Goal: Task Accomplishment & Management: Manage account settings

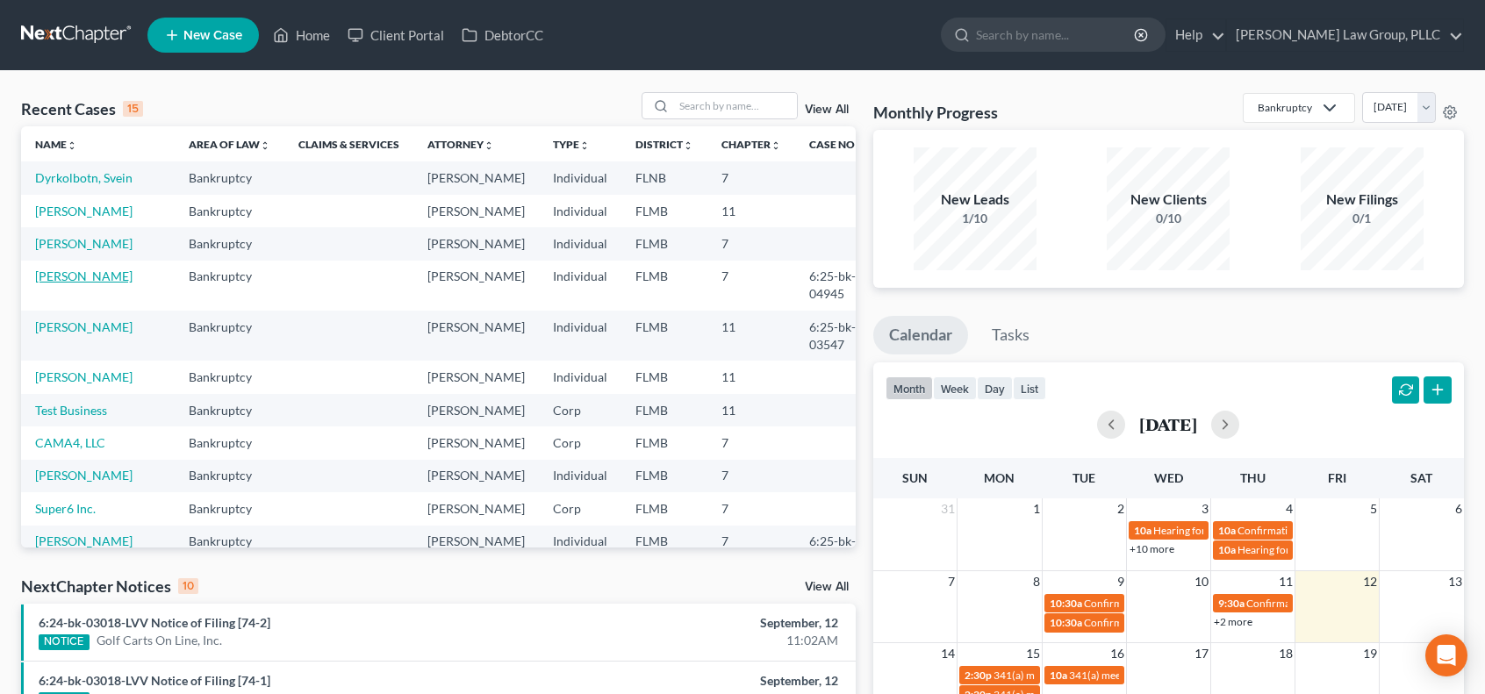
click at [106, 283] on link "[PERSON_NAME]" at bounding box center [83, 276] width 97 height 15
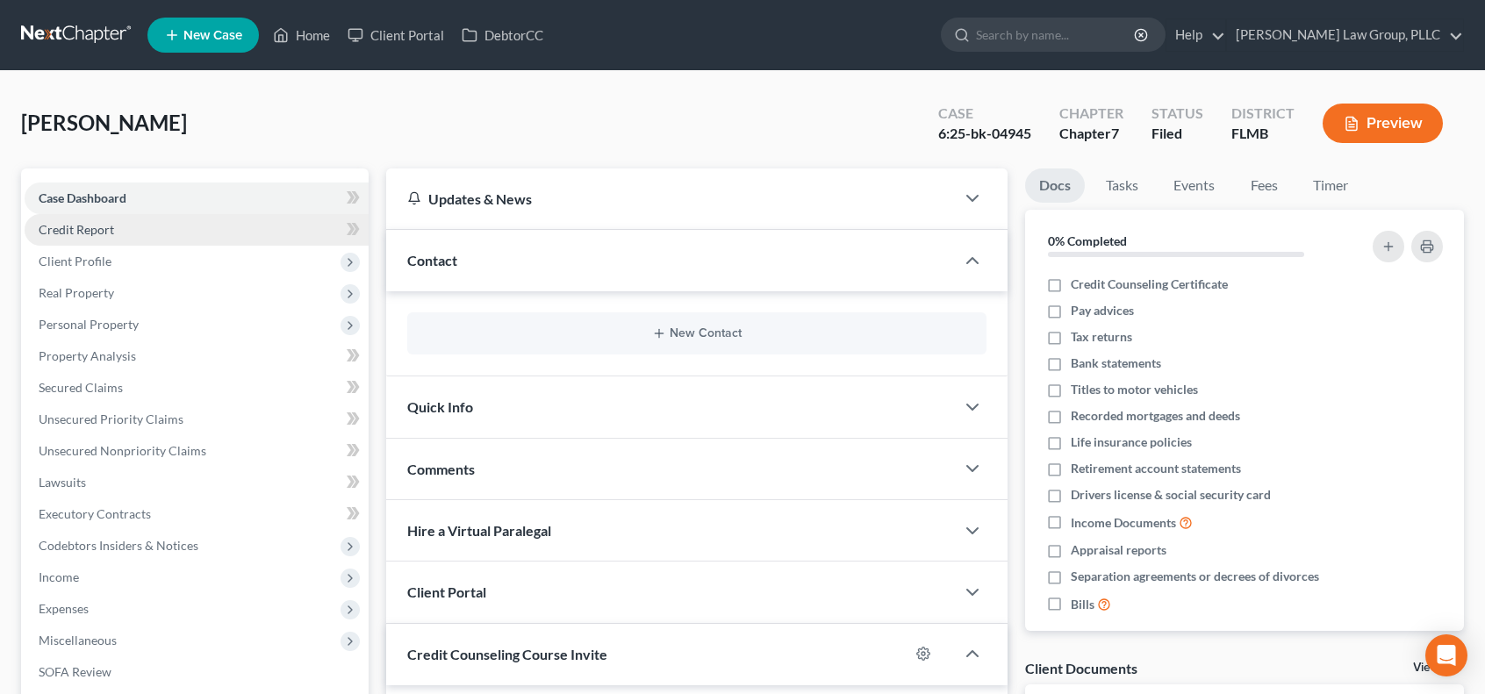
click at [147, 226] on link "Credit Report" at bounding box center [197, 230] width 344 height 32
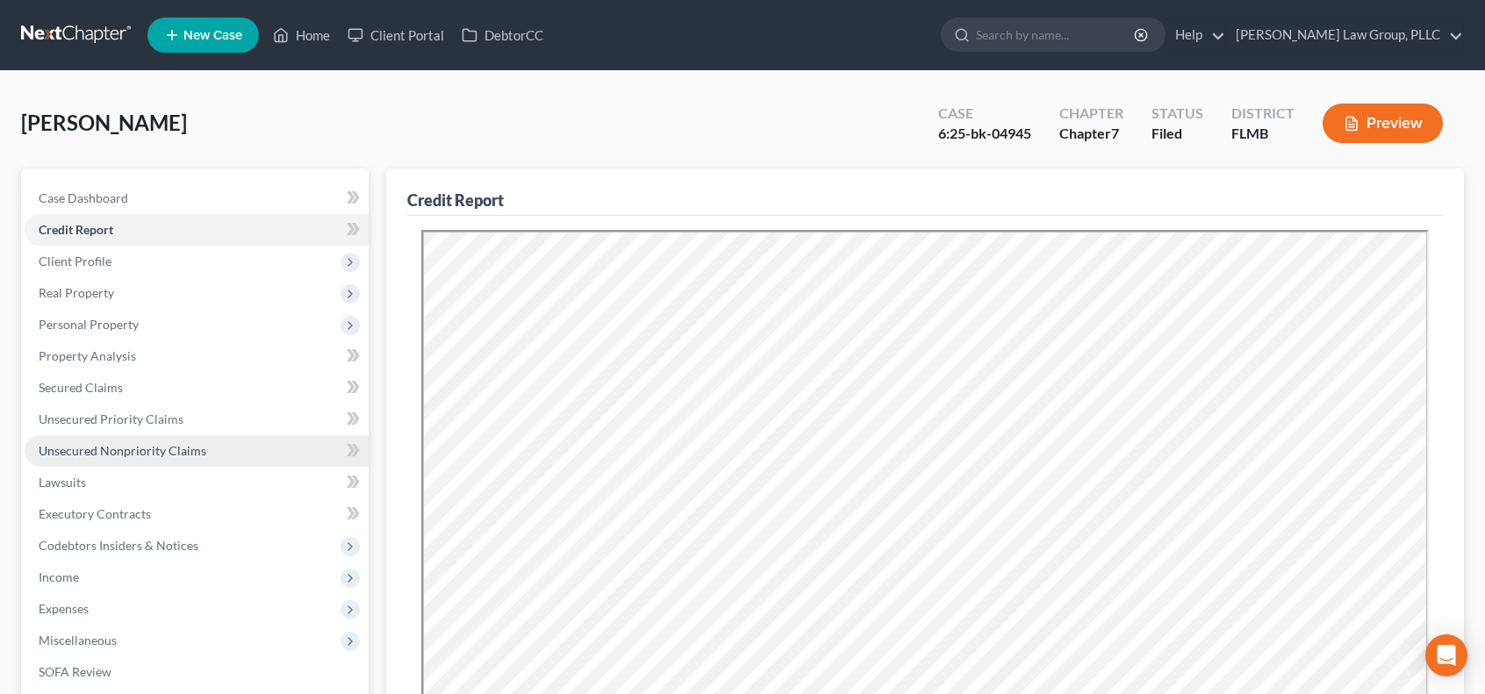
click at [100, 454] on span "Unsecured Nonpriority Claims" at bounding box center [123, 450] width 168 height 15
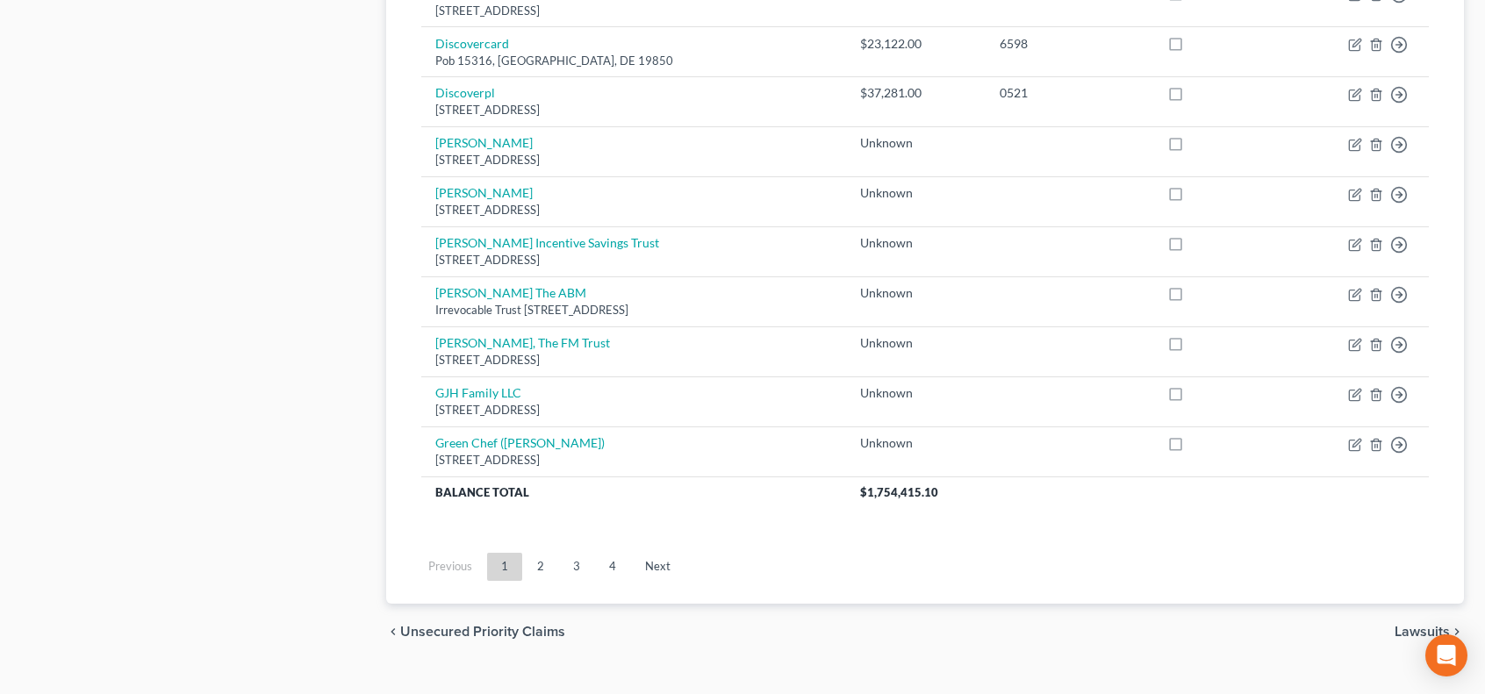
scroll to position [1327, 0]
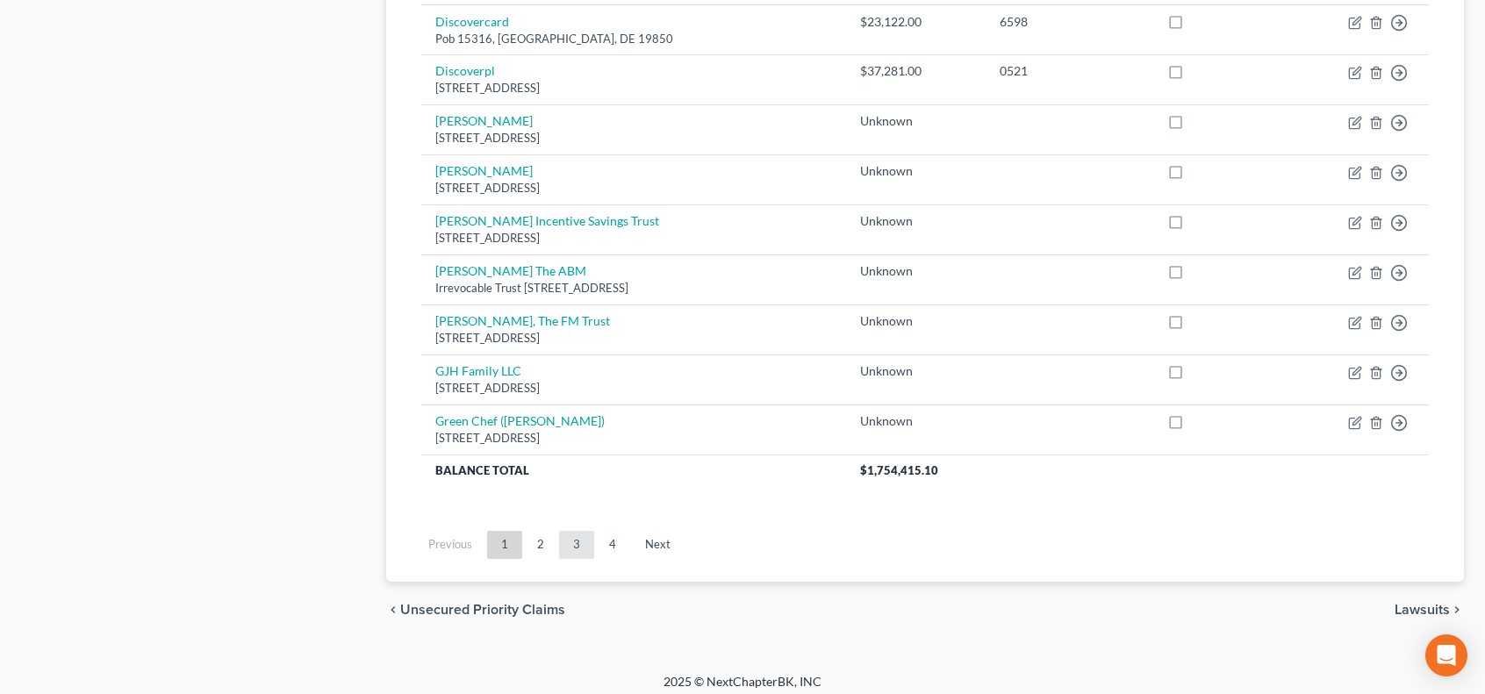
click at [588, 531] on link "3" at bounding box center [576, 545] width 35 height 28
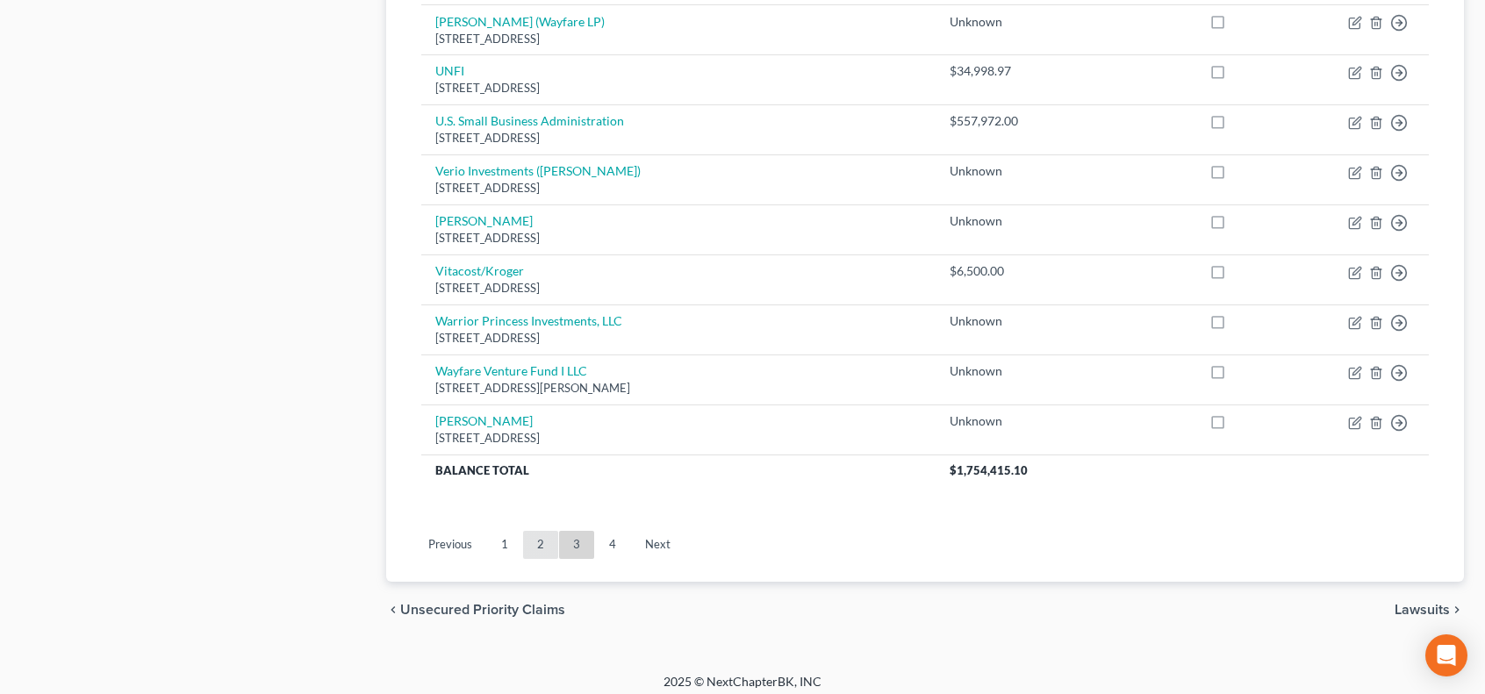
click at [531, 541] on link "2" at bounding box center [540, 545] width 35 height 28
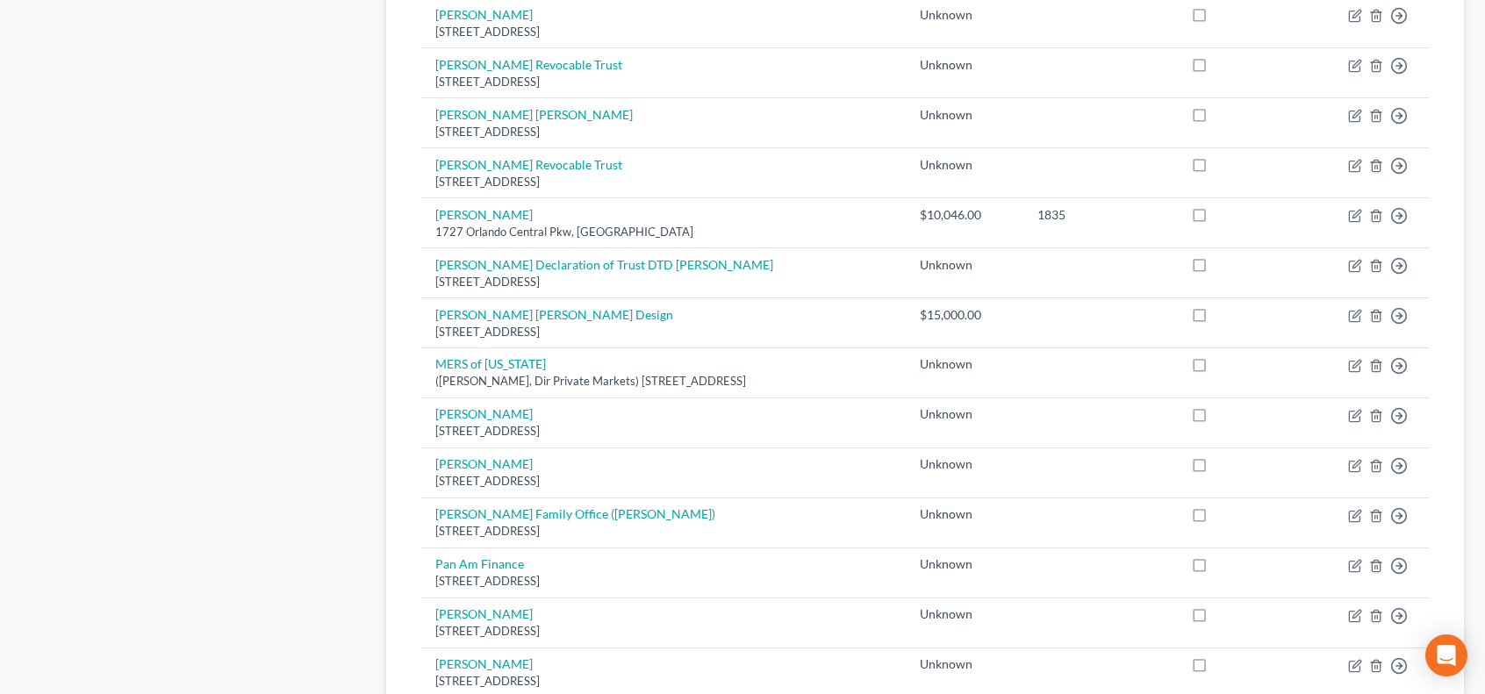
scroll to position [156, 0]
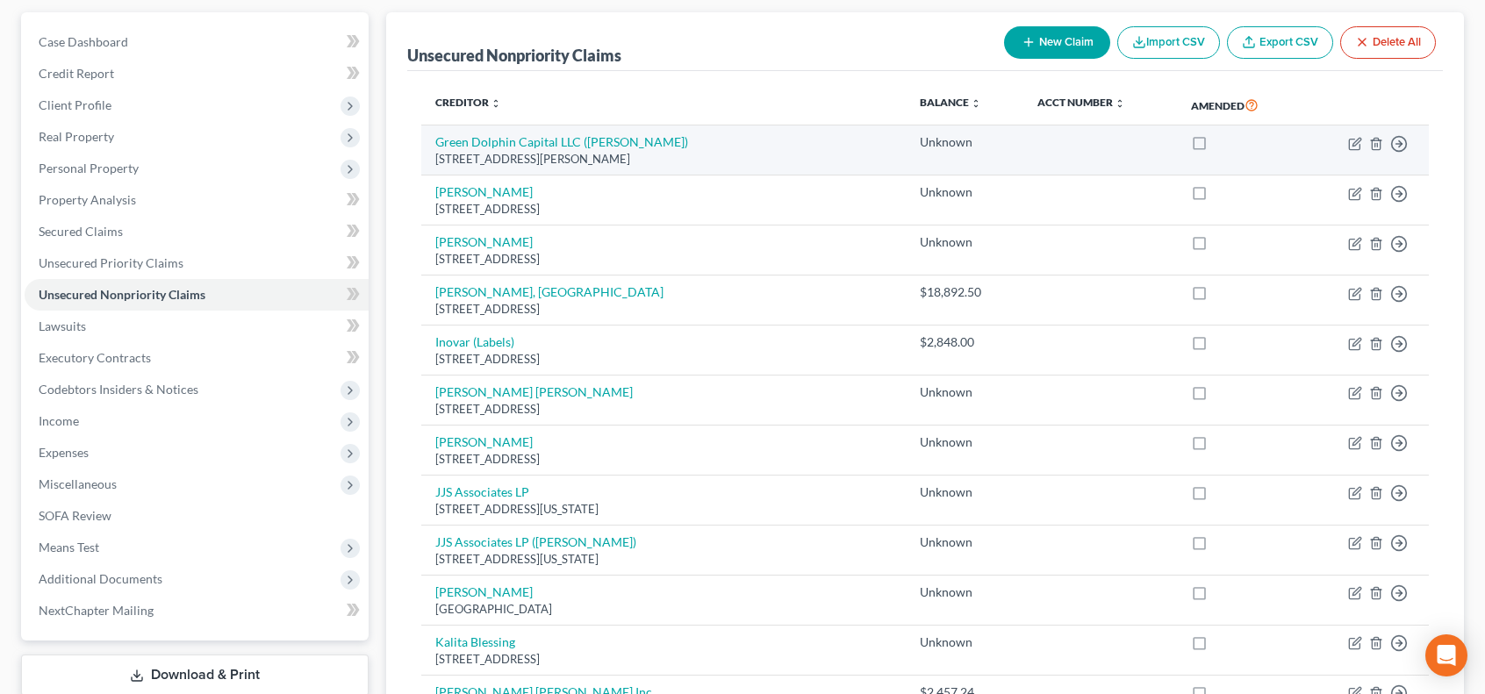
click at [1215, 147] on label at bounding box center [1215, 147] width 0 height 0
click at [1223, 143] on input "checkbox" at bounding box center [1228, 138] width 11 height 11
checkbox input "true"
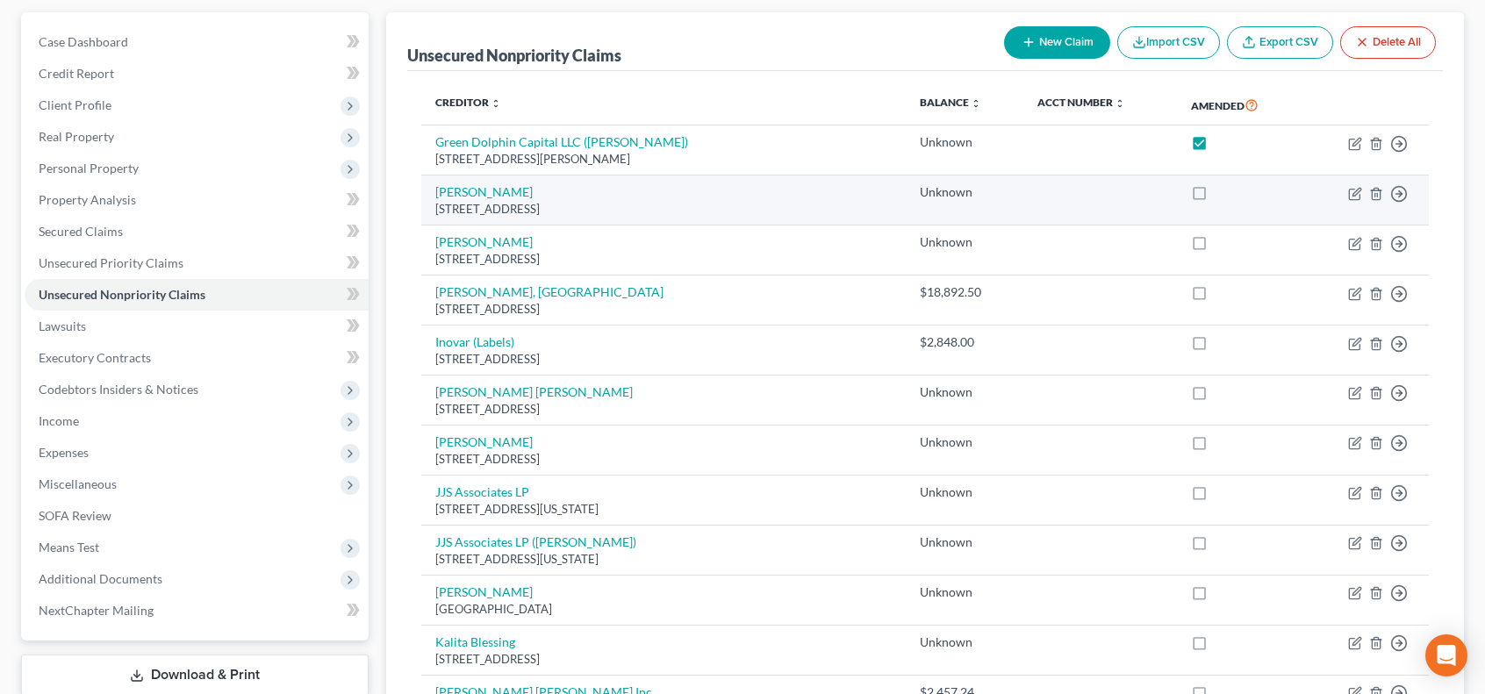
click at [1215, 197] on label at bounding box center [1215, 197] width 0 height 0
click at [1223, 192] on input "checkbox" at bounding box center [1228, 188] width 11 height 11
checkbox input "true"
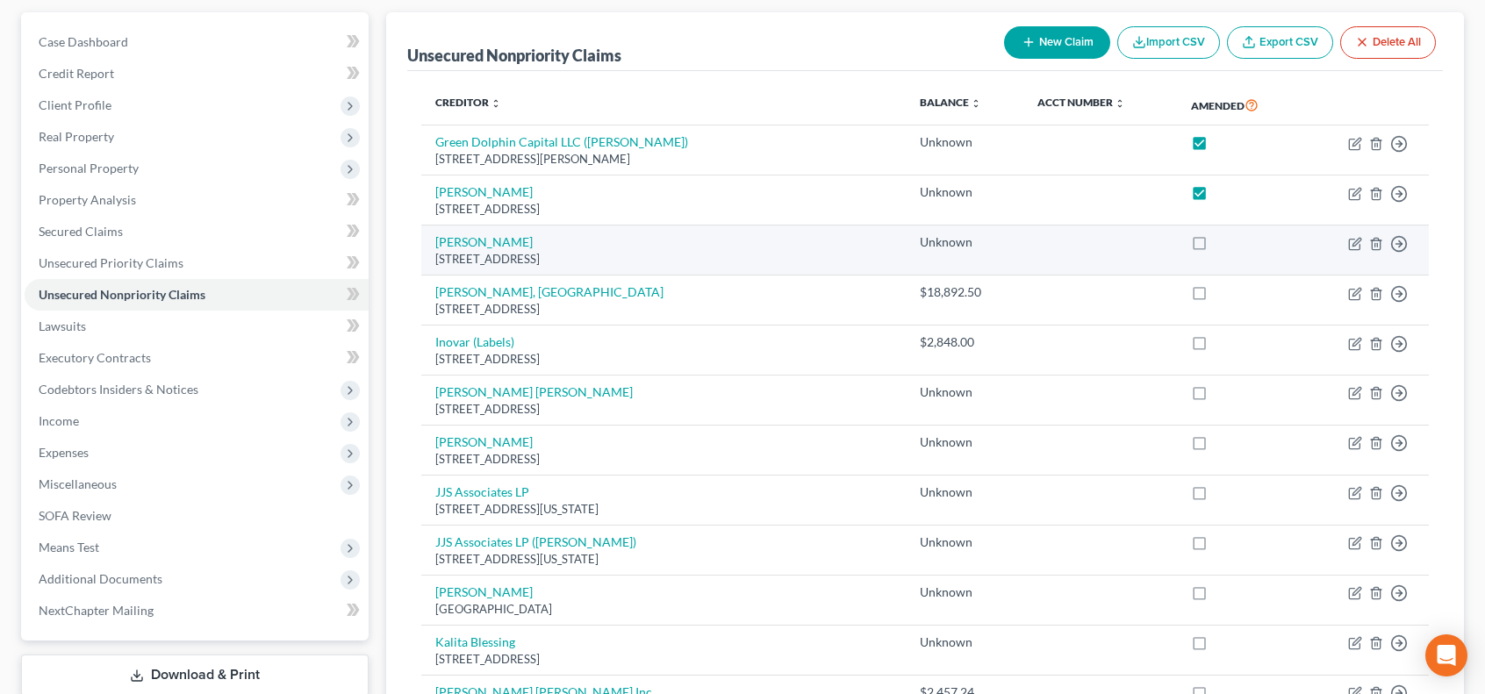
click at [1215, 247] on label at bounding box center [1215, 247] width 0 height 0
click at [1223, 236] on input "checkbox" at bounding box center [1228, 238] width 11 height 11
checkbox input "true"
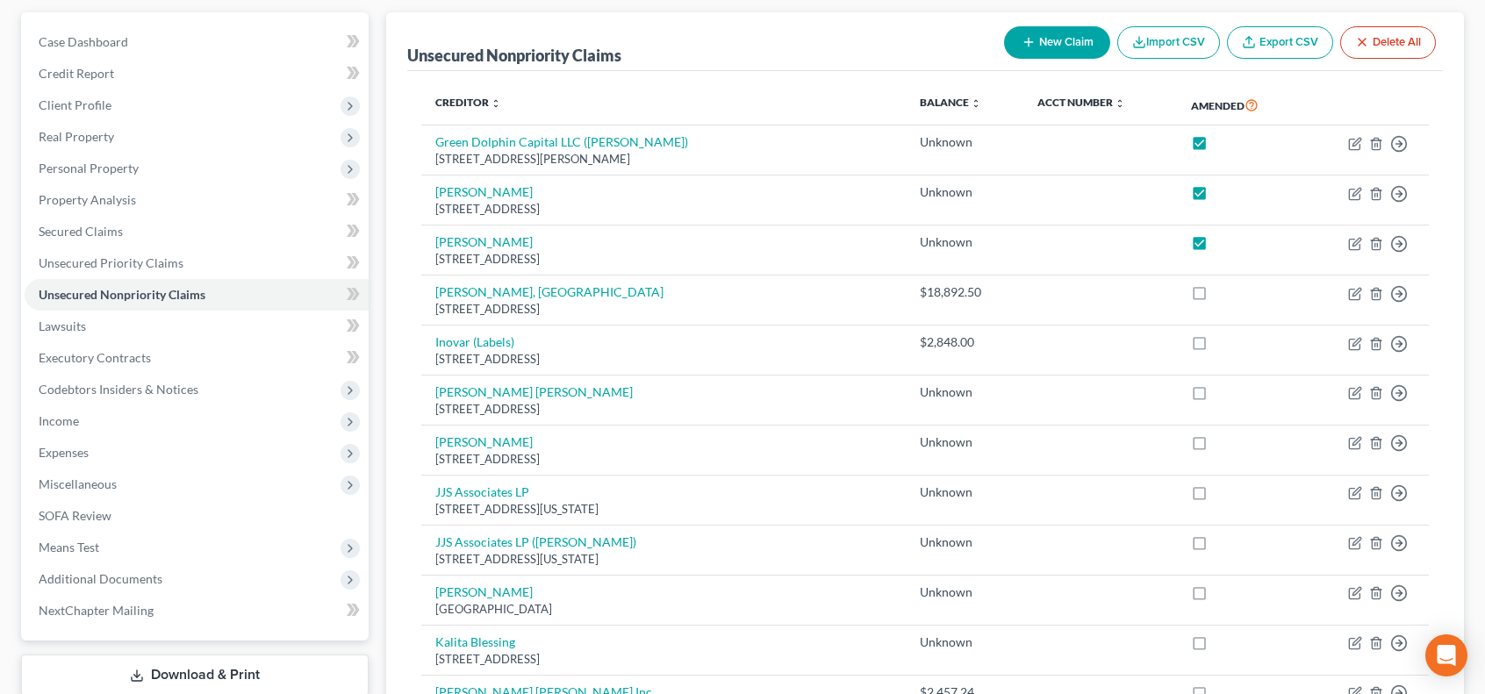
click at [1281, 43] on link "Export CSV" at bounding box center [1280, 42] width 106 height 32
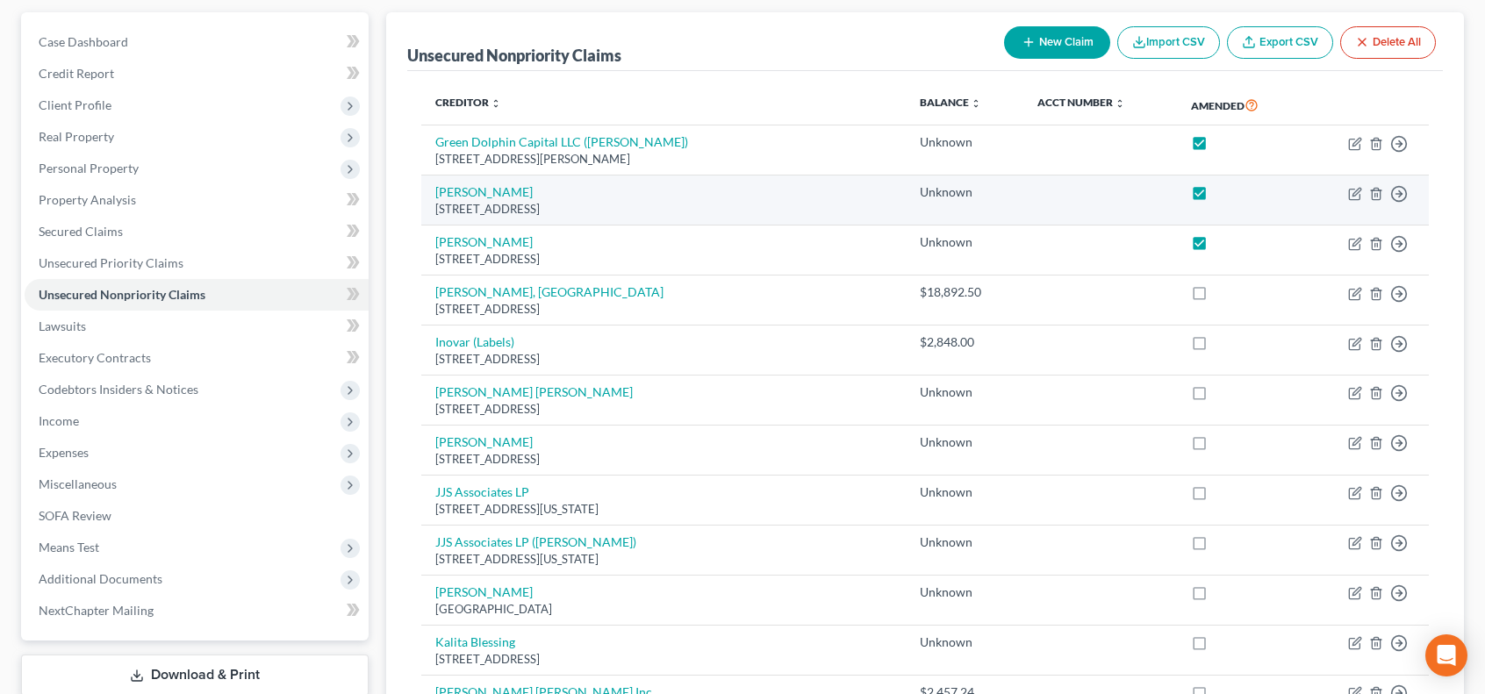
drag, startPoint x: 1208, startPoint y: 136, endPoint x: 1205, endPoint y: 175, distance: 38.7
click at [1215, 147] on label at bounding box center [1215, 147] width 0 height 0
click at [1223, 140] on input "checkbox" at bounding box center [1228, 138] width 11 height 11
checkbox input "false"
click at [1215, 197] on label at bounding box center [1215, 197] width 0 height 0
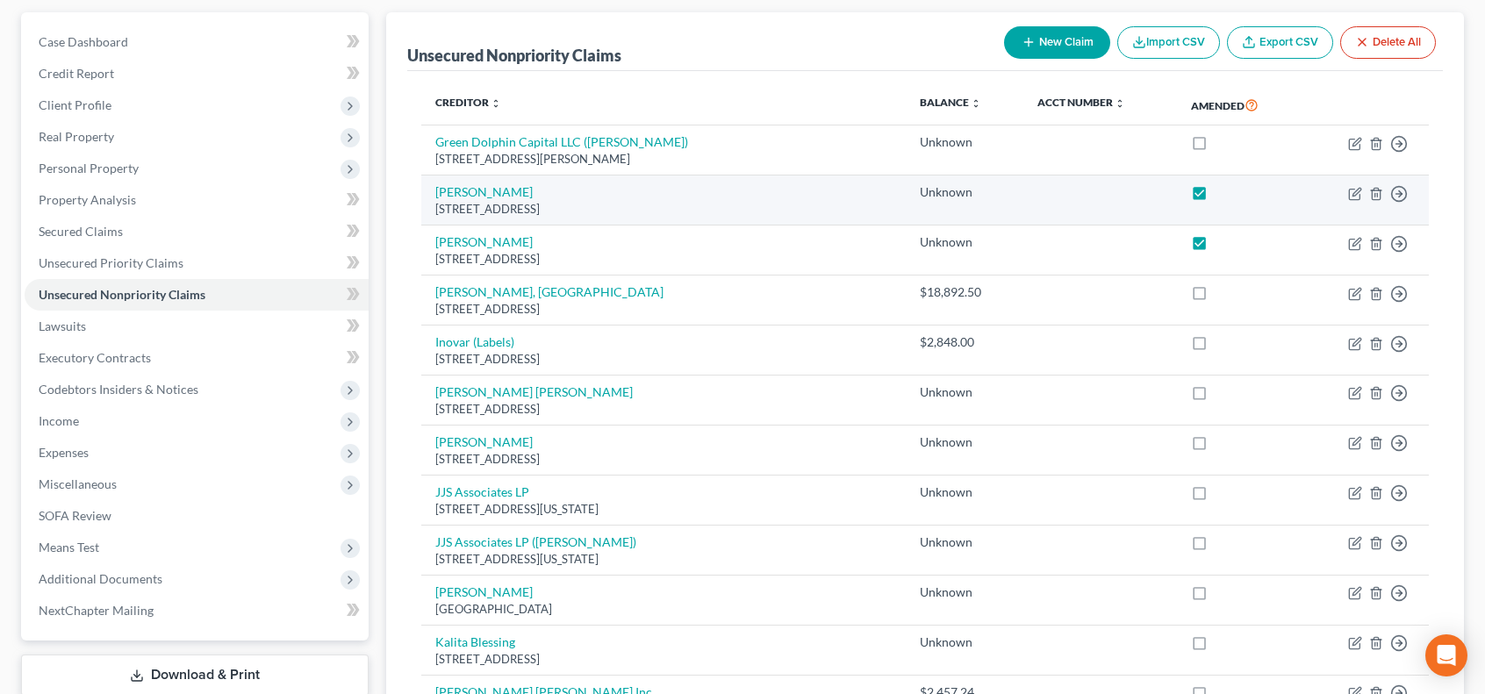
click at [1223, 190] on input "checkbox" at bounding box center [1228, 188] width 11 height 11
checkbox input "false"
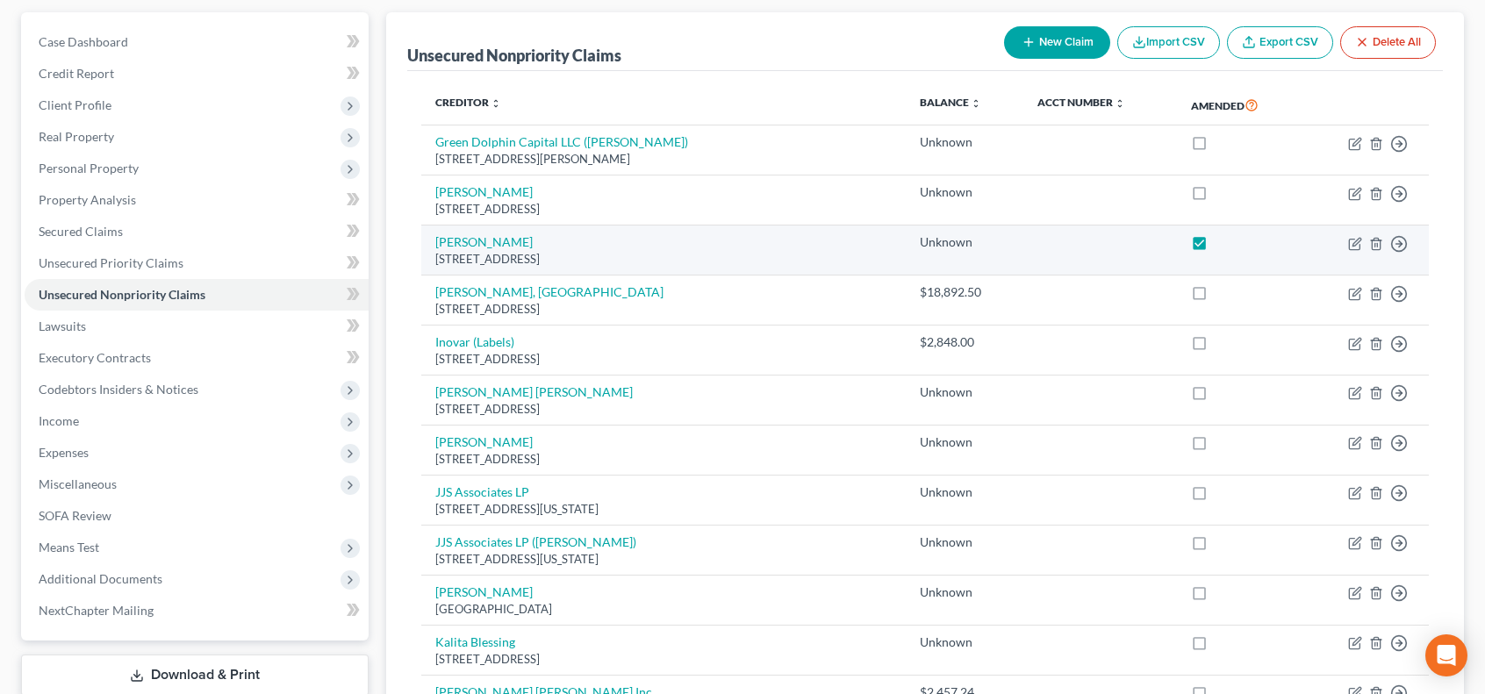
click at [1215, 247] on label at bounding box center [1215, 247] width 0 height 0
click at [1223, 240] on input "checkbox" at bounding box center [1228, 238] width 11 height 11
checkbox input "false"
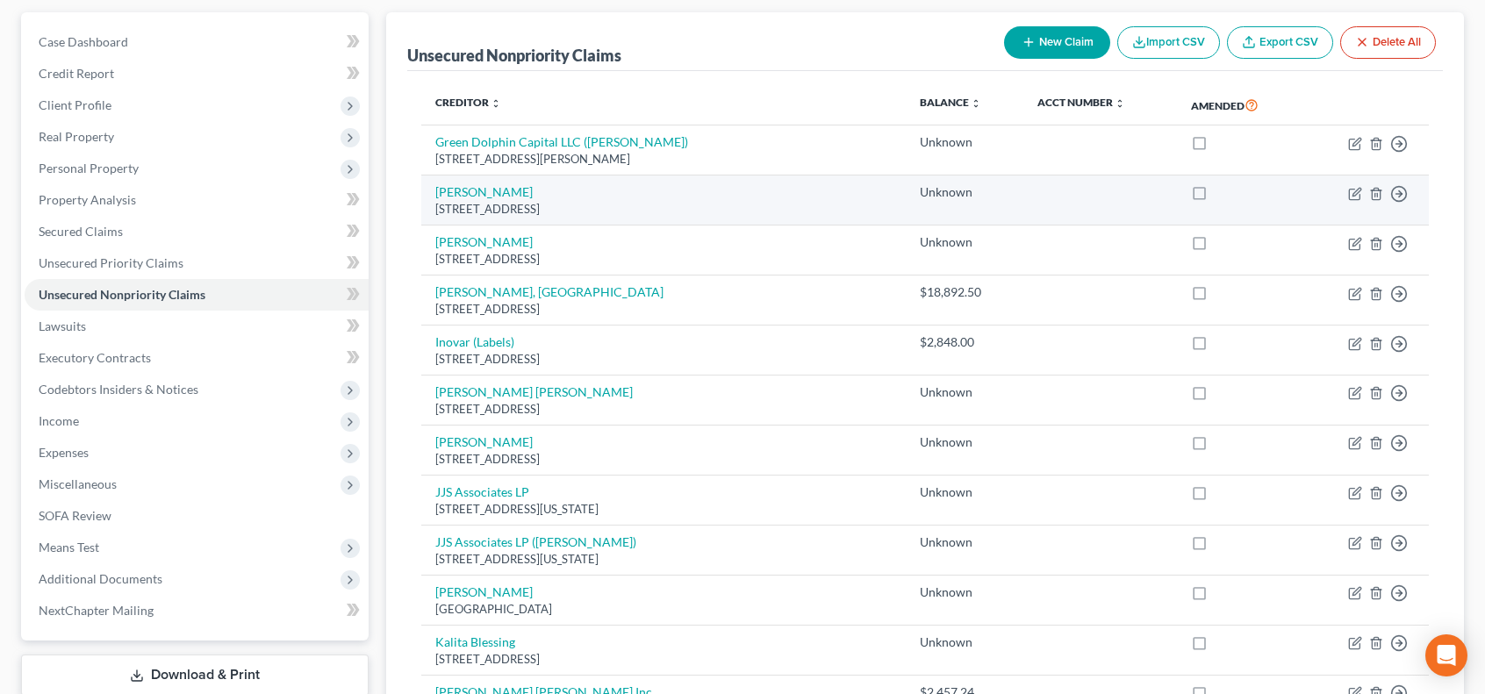
drag, startPoint x: 1204, startPoint y: 144, endPoint x: 1199, endPoint y: 196, distance: 52.0
click at [1215, 147] on label at bounding box center [1215, 147] width 0 height 0
click at [1223, 145] on input "checkbox" at bounding box center [1228, 138] width 11 height 11
checkbox input "true"
drag, startPoint x: 1207, startPoint y: 188, endPoint x: 1206, endPoint y: 217, distance: 29.0
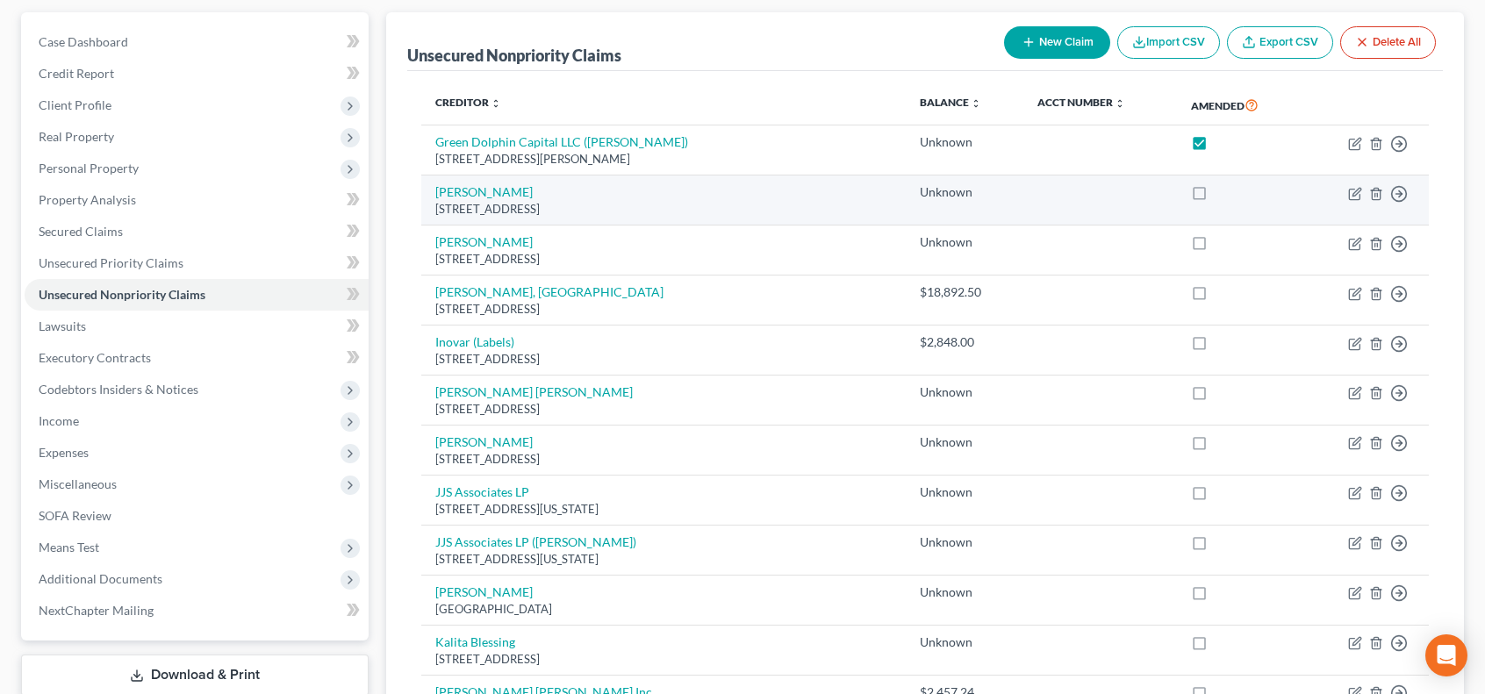
click at [1215, 197] on label at bounding box center [1215, 197] width 0 height 0
click at [1223, 193] on input "checkbox" at bounding box center [1228, 188] width 11 height 11
checkbox input "true"
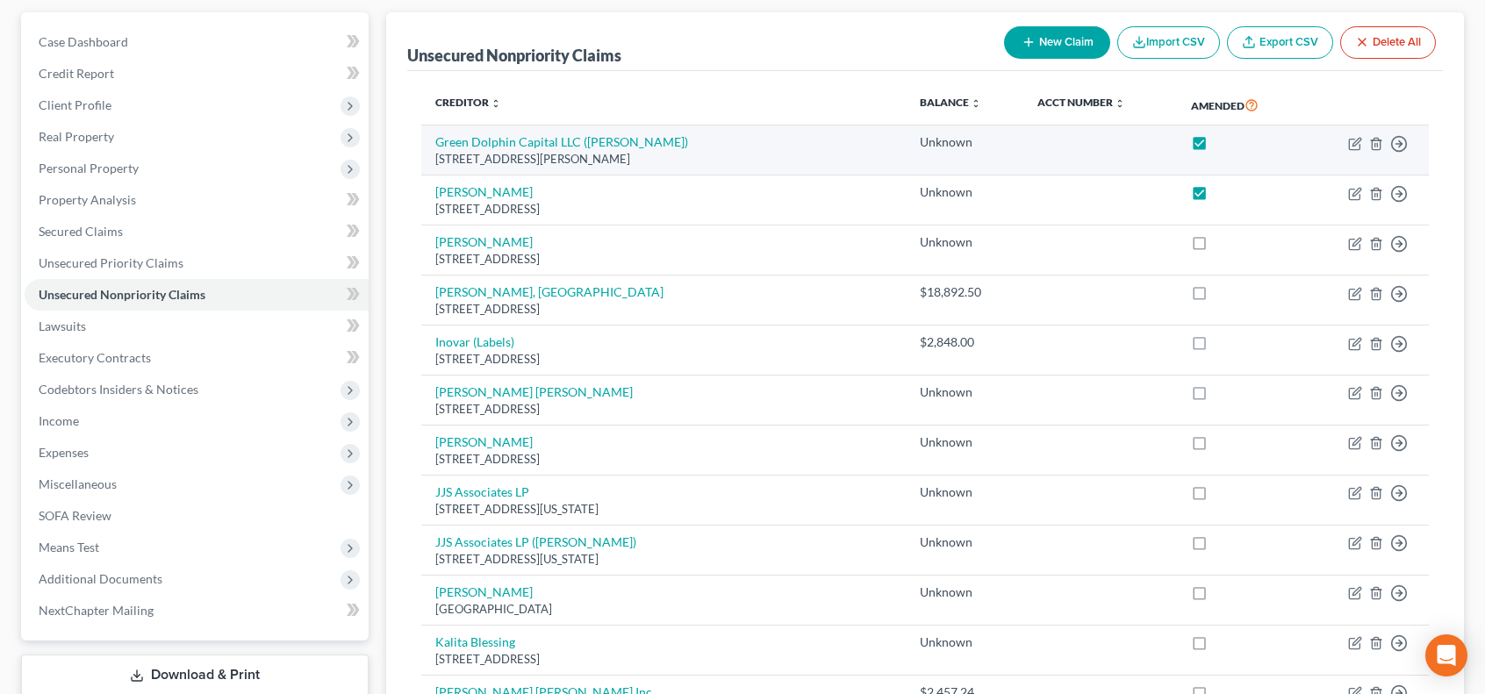
drag, startPoint x: 1200, startPoint y: 238, endPoint x: 1258, endPoint y: 133, distance: 120.6
click at [1215, 247] on label at bounding box center [1215, 247] width 0 height 0
click at [1223, 238] on input "checkbox" at bounding box center [1228, 238] width 11 height 11
checkbox input "true"
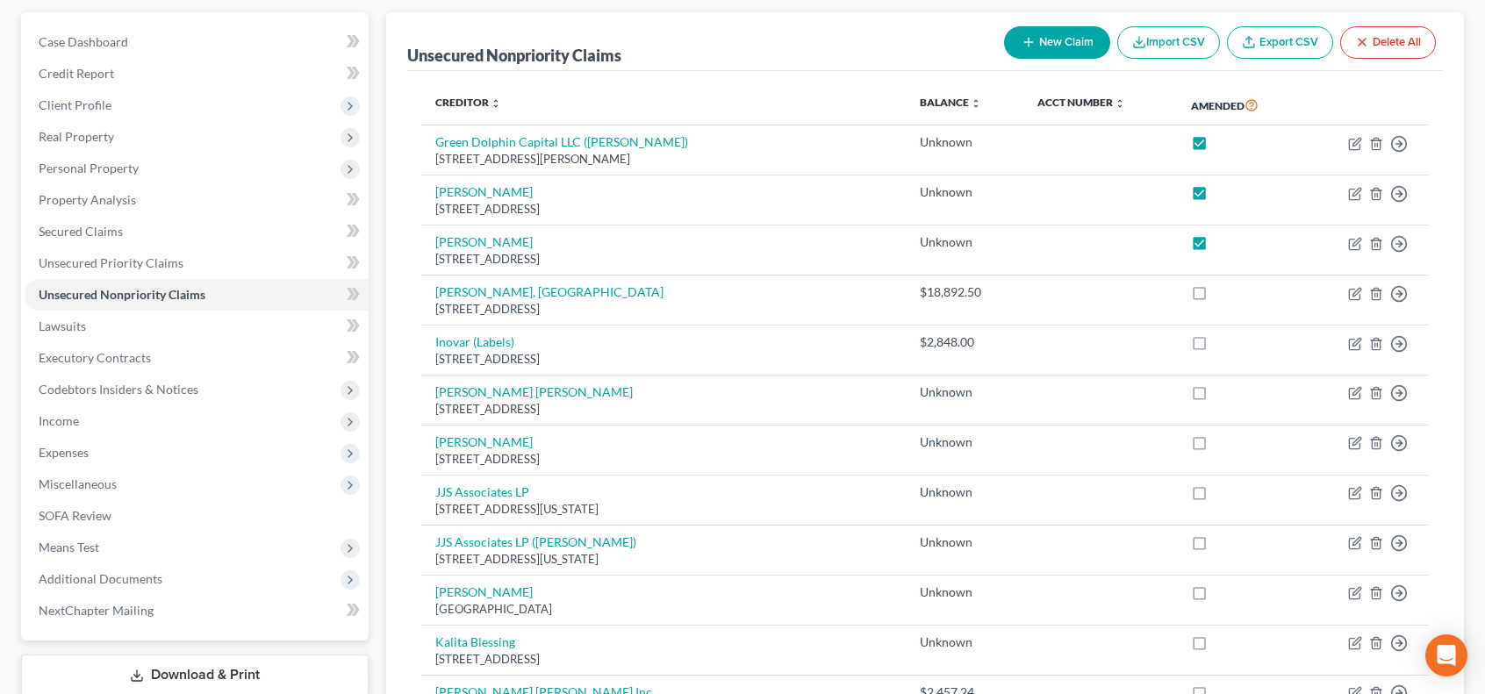
click at [1281, 50] on link "Export CSV" at bounding box center [1280, 42] width 106 height 32
